Goal: Task Accomplishment & Management: Use online tool/utility

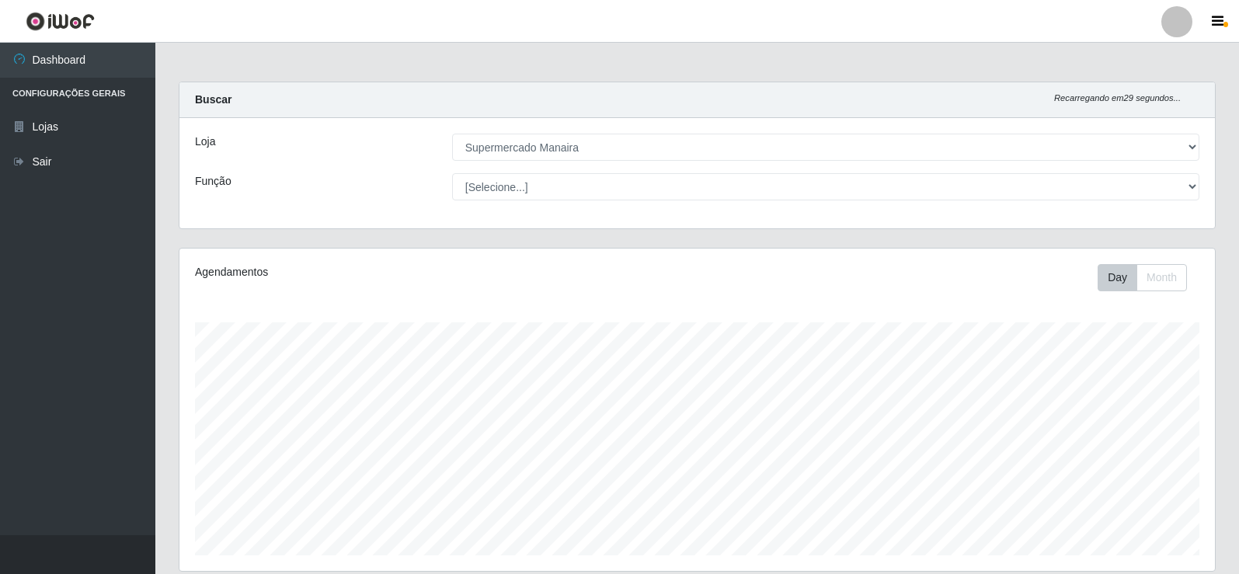
select select "443"
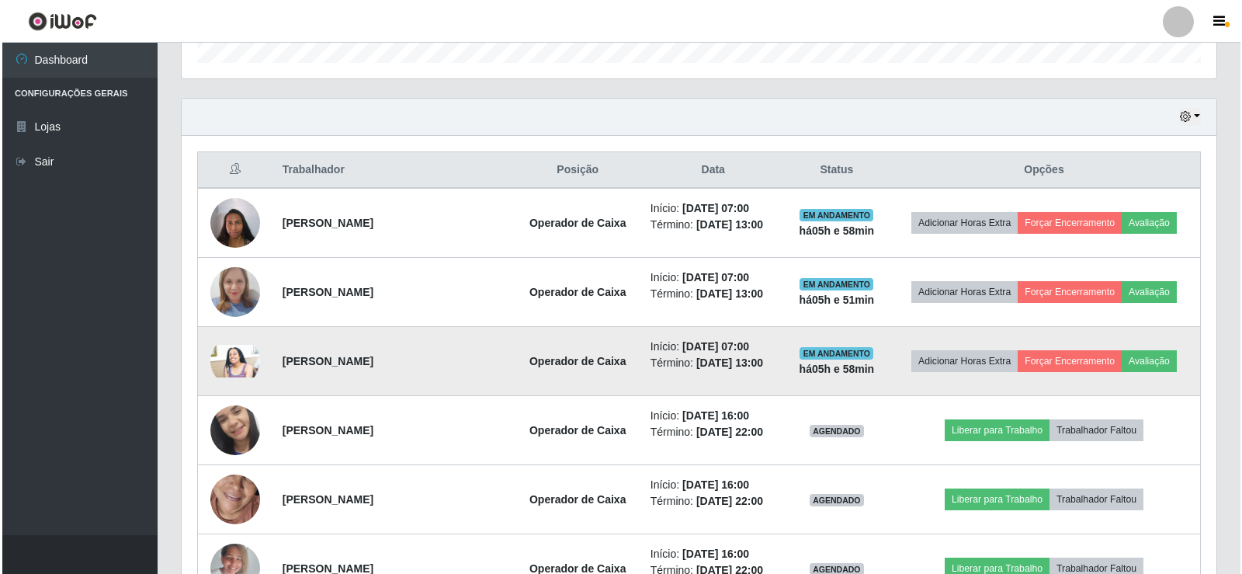
scroll to position [322, 1035]
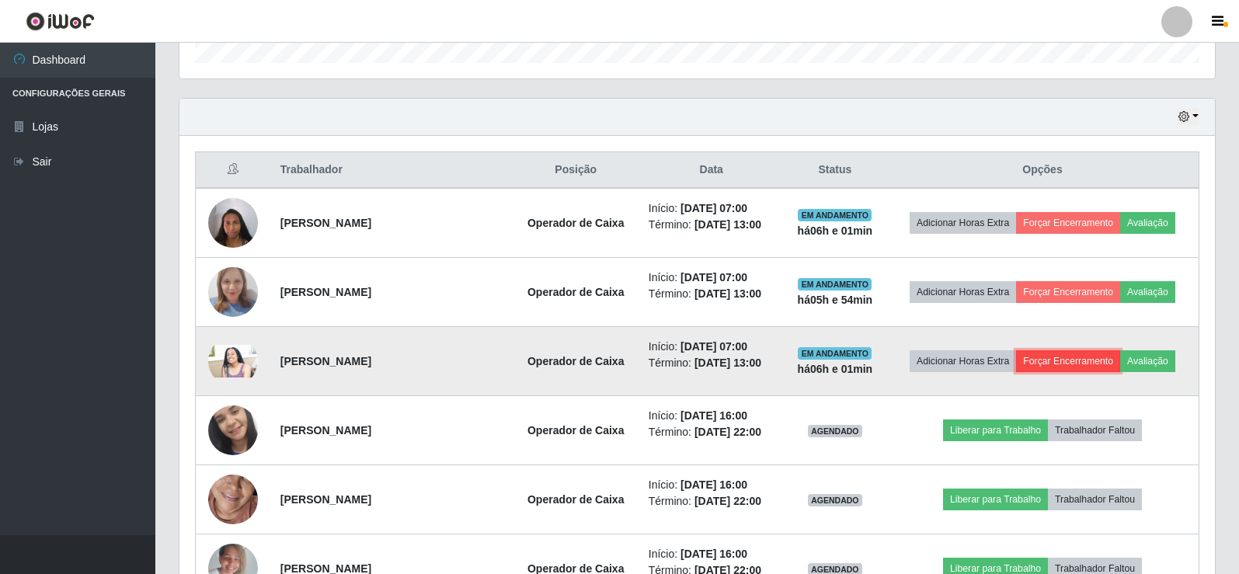
click at [1067, 366] on button "Forçar Encerramento" at bounding box center [1068, 361] width 104 height 22
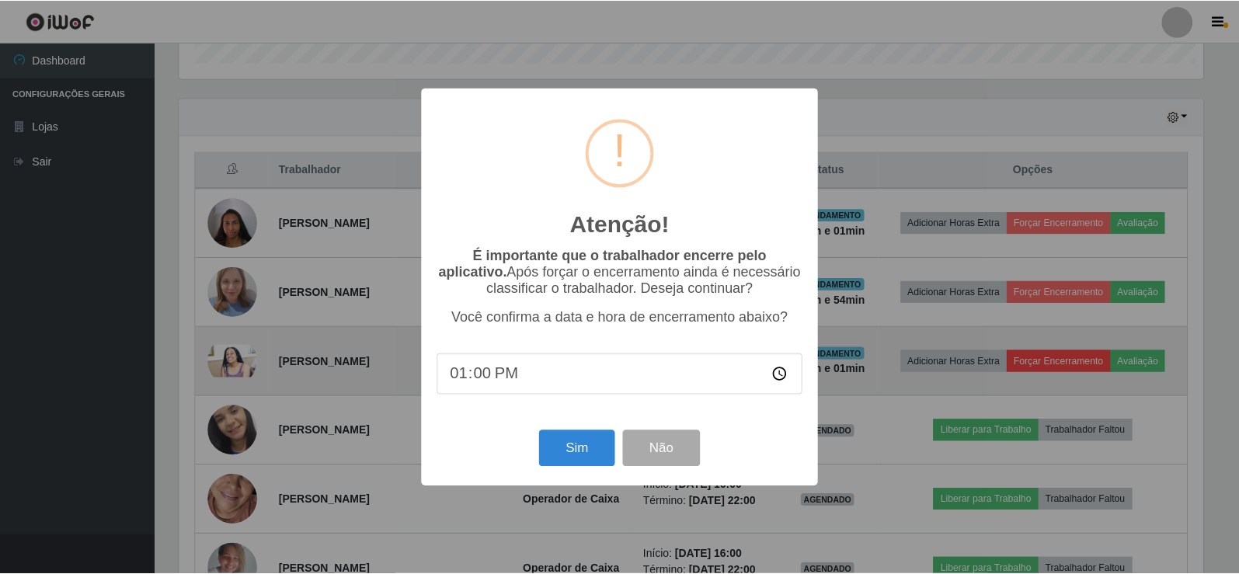
scroll to position [322, 1027]
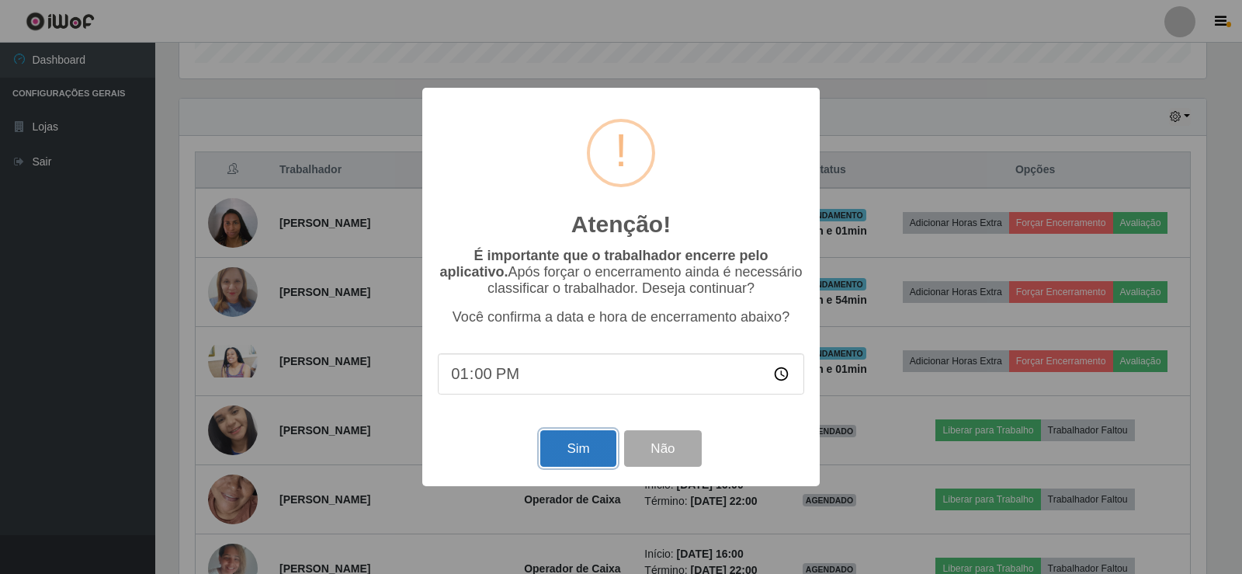
click at [586, 454] on button "Sim" at bounding box center [577, 448] width 75 height 36
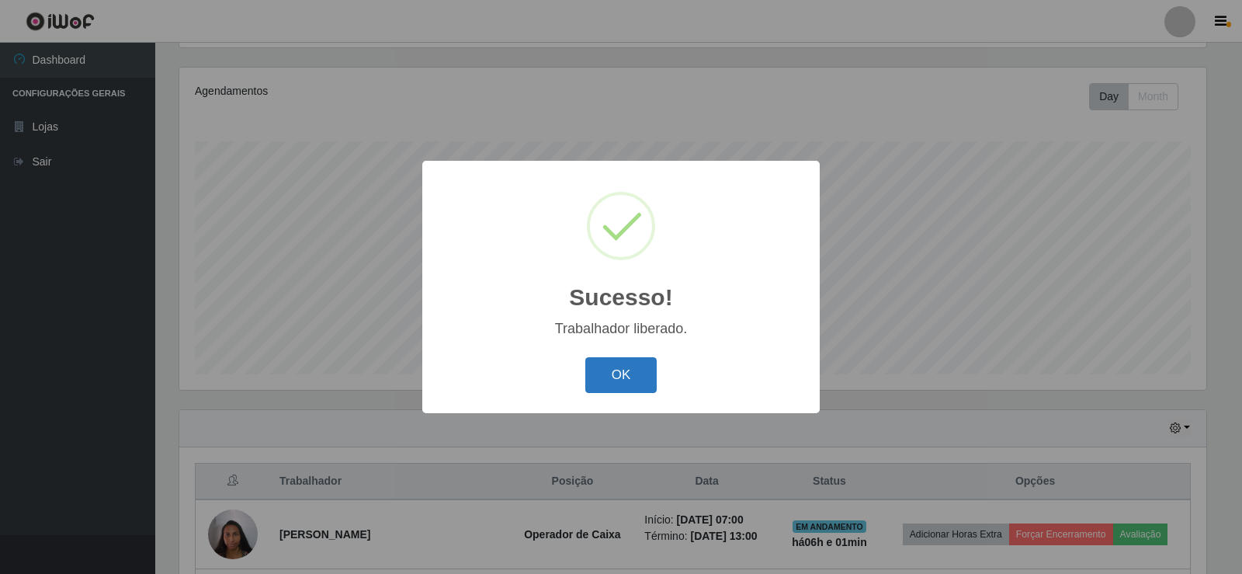
click at [611, 385] on button "OK" at bounding box center [622, 375] width 72 height 36
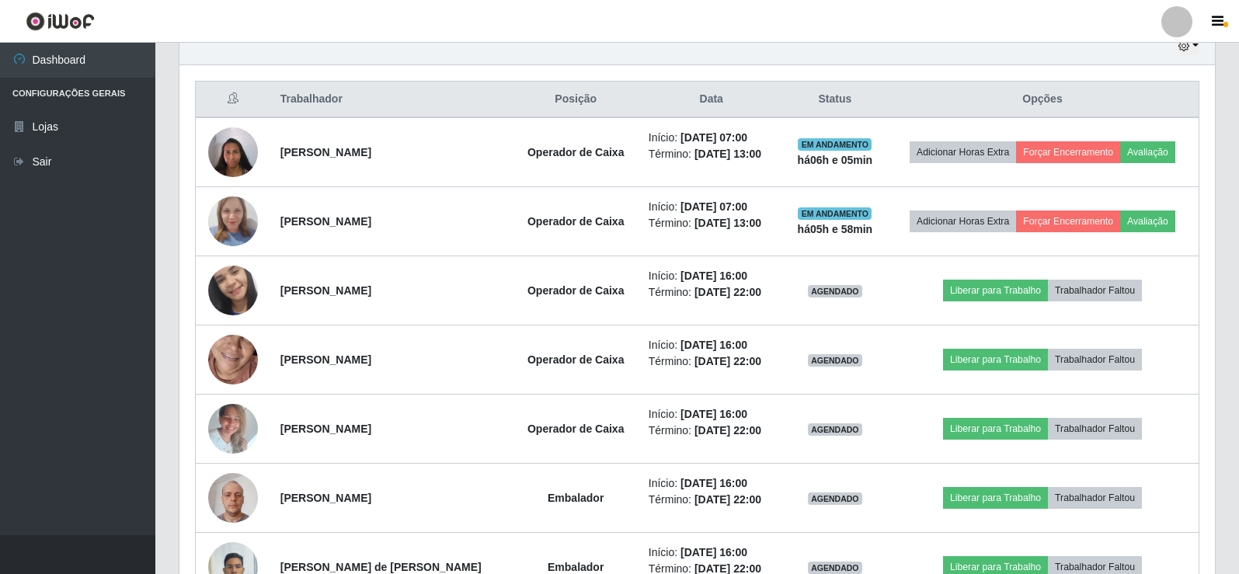
scroll to position [569, 0]
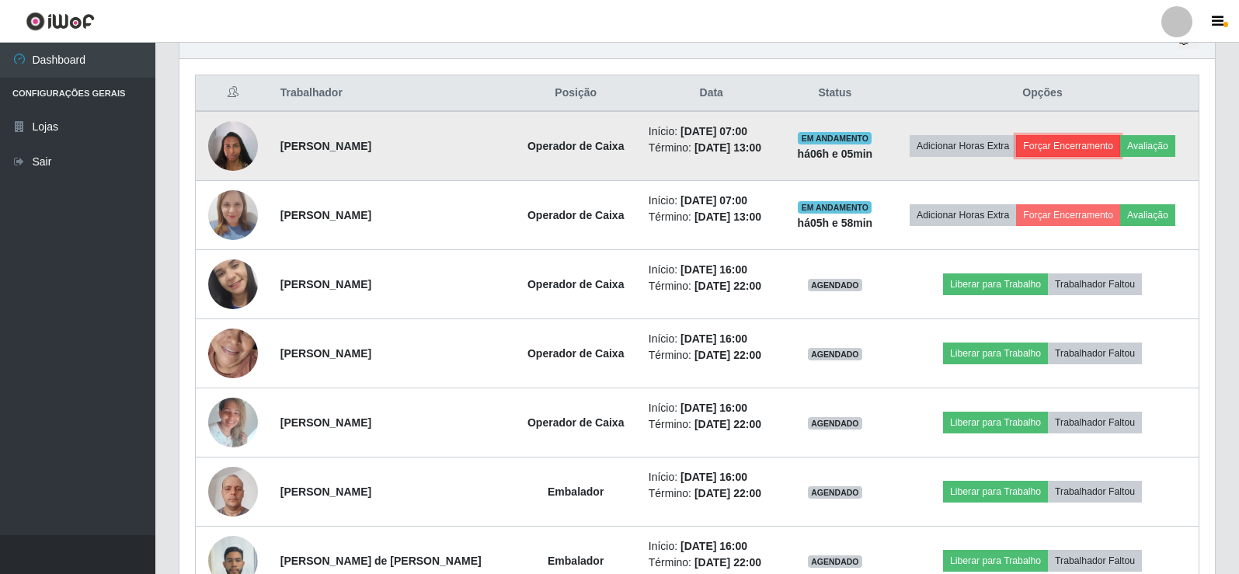
click at [1068, 150] on button "Forçar Encerramento" at bounding box center [1068, 146] width 104 height 22
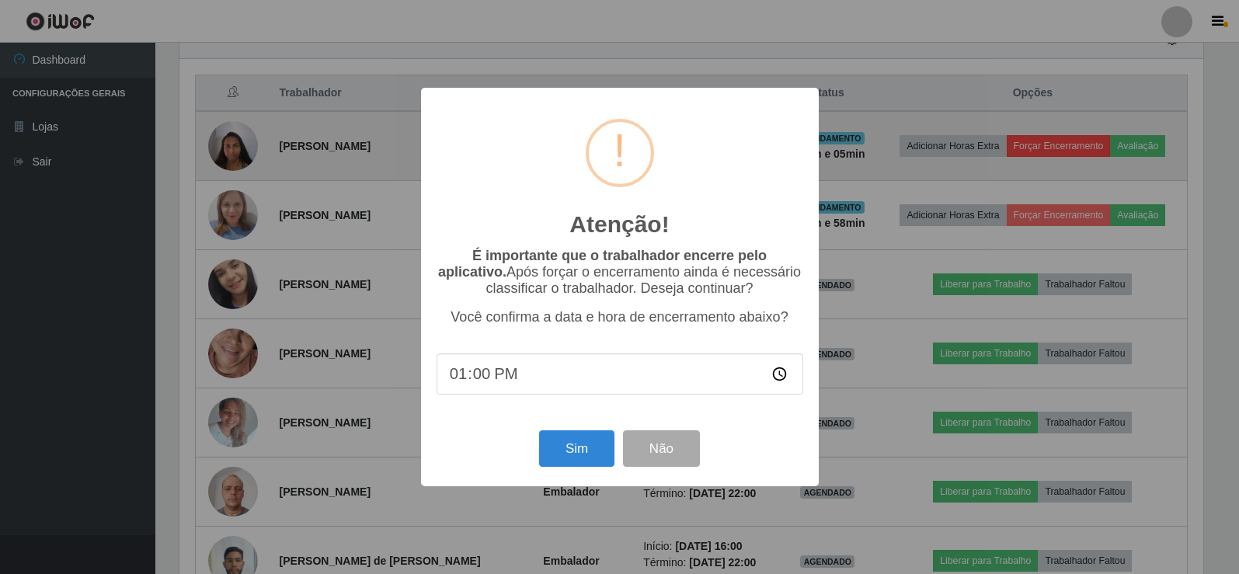
scroll to position [322, 1027]
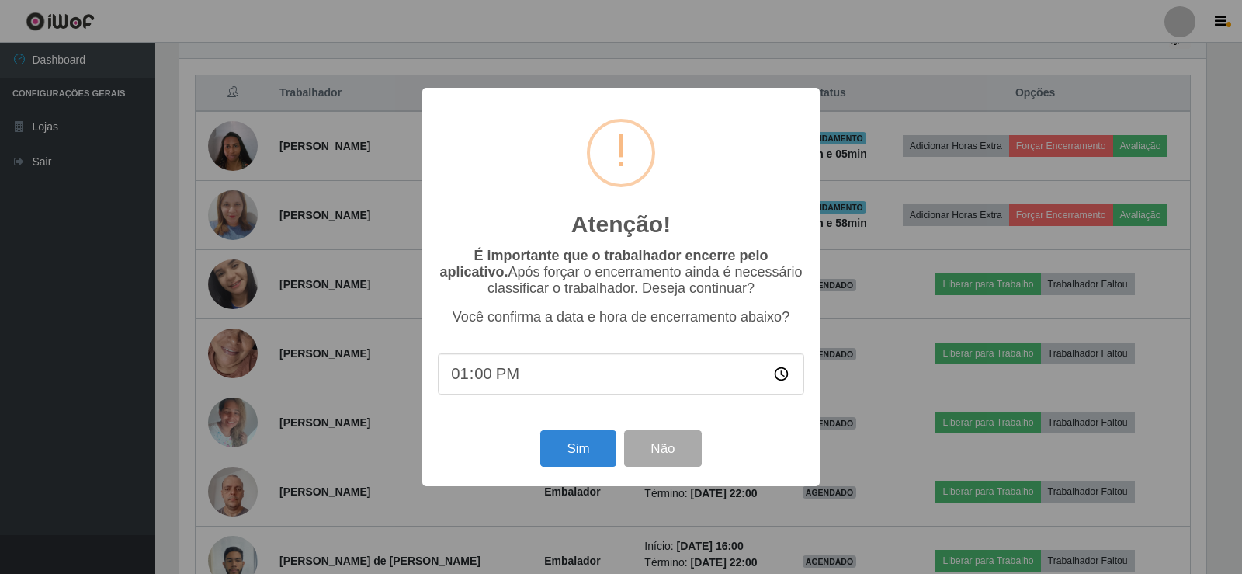
click at [480, 383] on input "13:00" at bounding box center [621, 373] width 367 height 41
type input "13:03"
click at [565, 465] on button "Sim" at bounding box center [577, 448] width 75 height 36
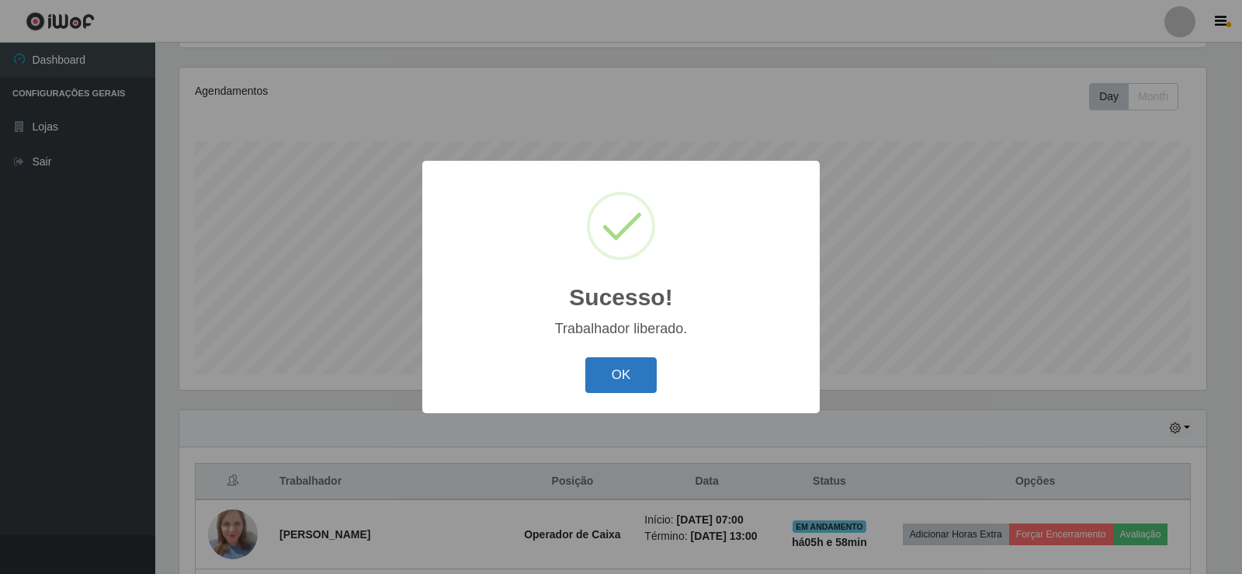
click at [624, 363] on button "OK" at bounding box center [622, 375] width 72 height 36
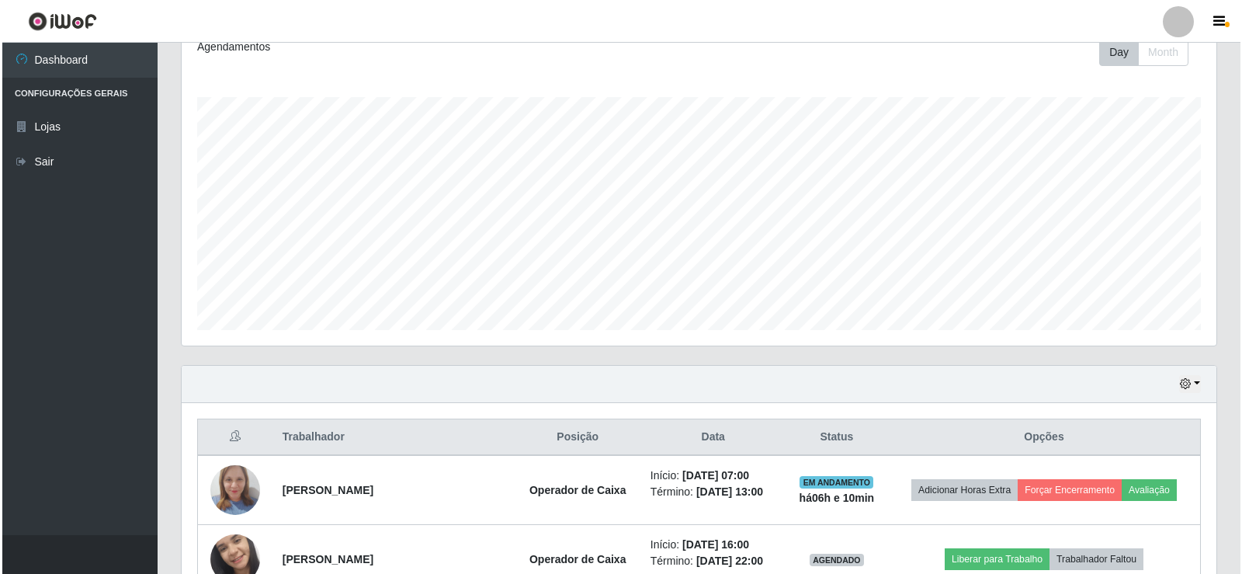
scroll to position [311, 0]
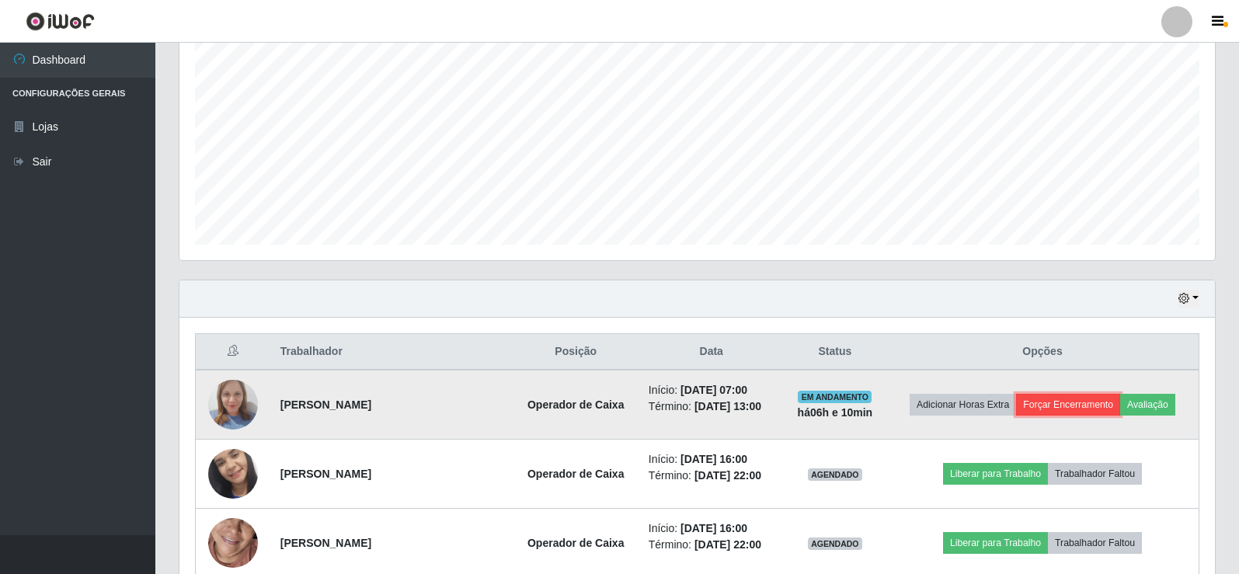
click at [1082, 403] on button "Forçar Encerramento" at bounding box center [1068, 405] width 104 height 22
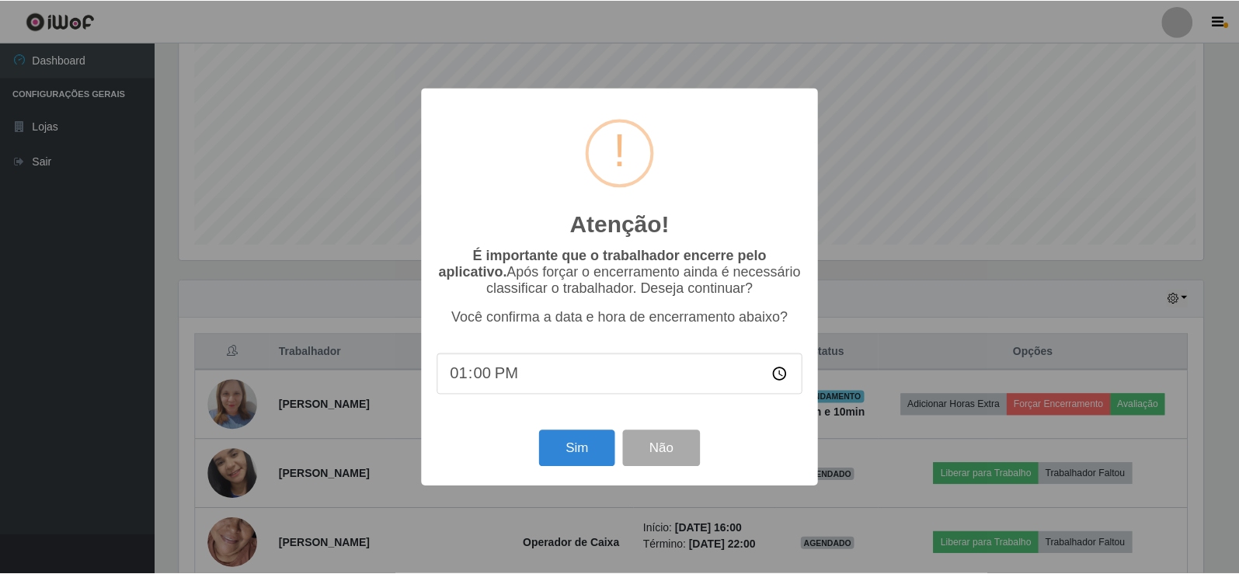
scroll to position [322, 1027]
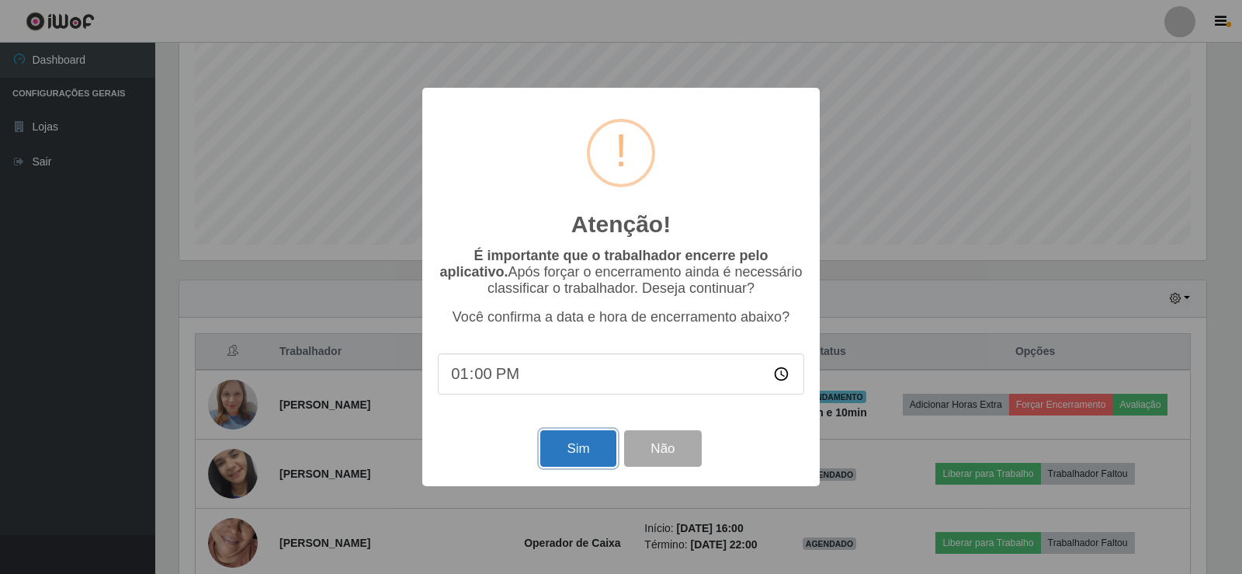
click at [576, 456] on button "Sim" at bounding box center [577, 448] width 75 height 36
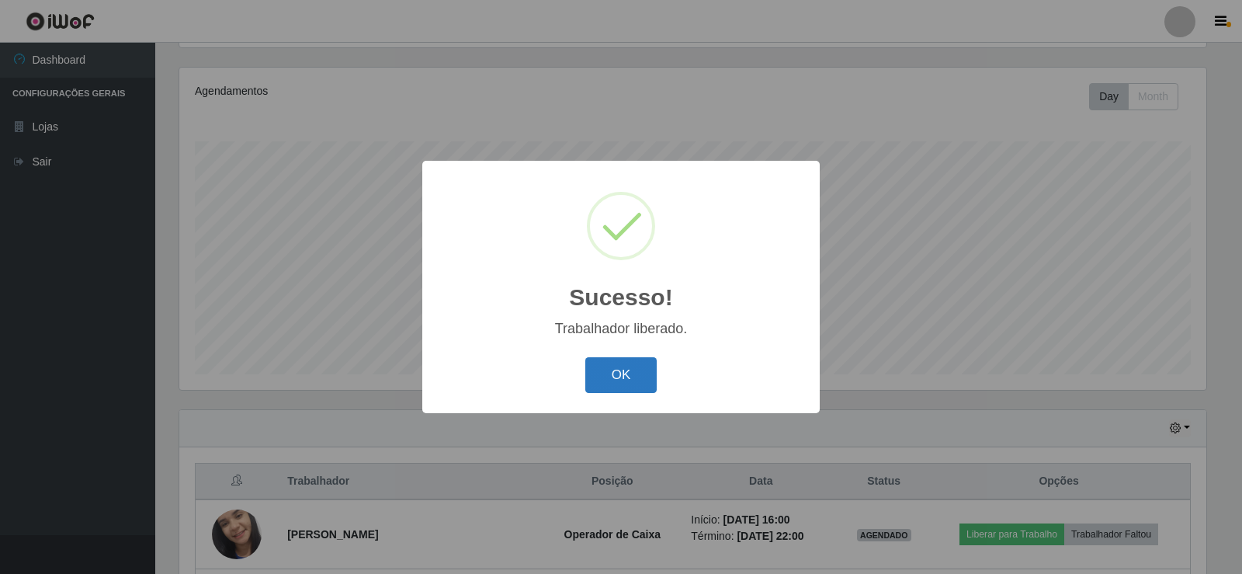
click at [614, 363] on button "OK" at bounding box center [622, 375] width 72 height 36
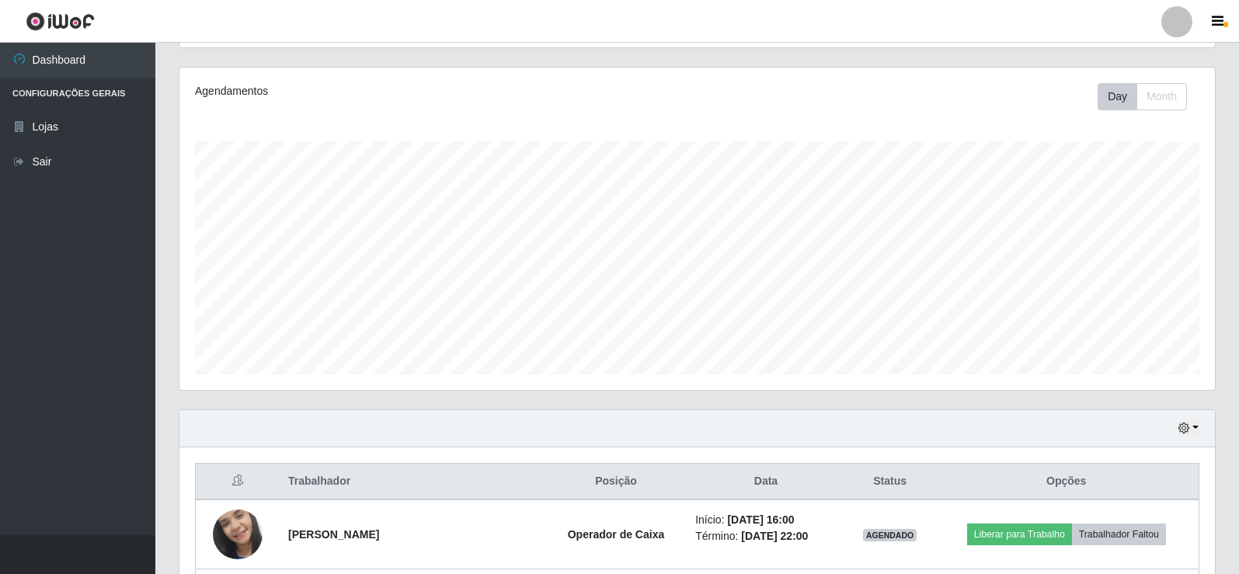
scroll to position [322, 1035]
